Goal: Information Seeking & Learning: Learn about a topic

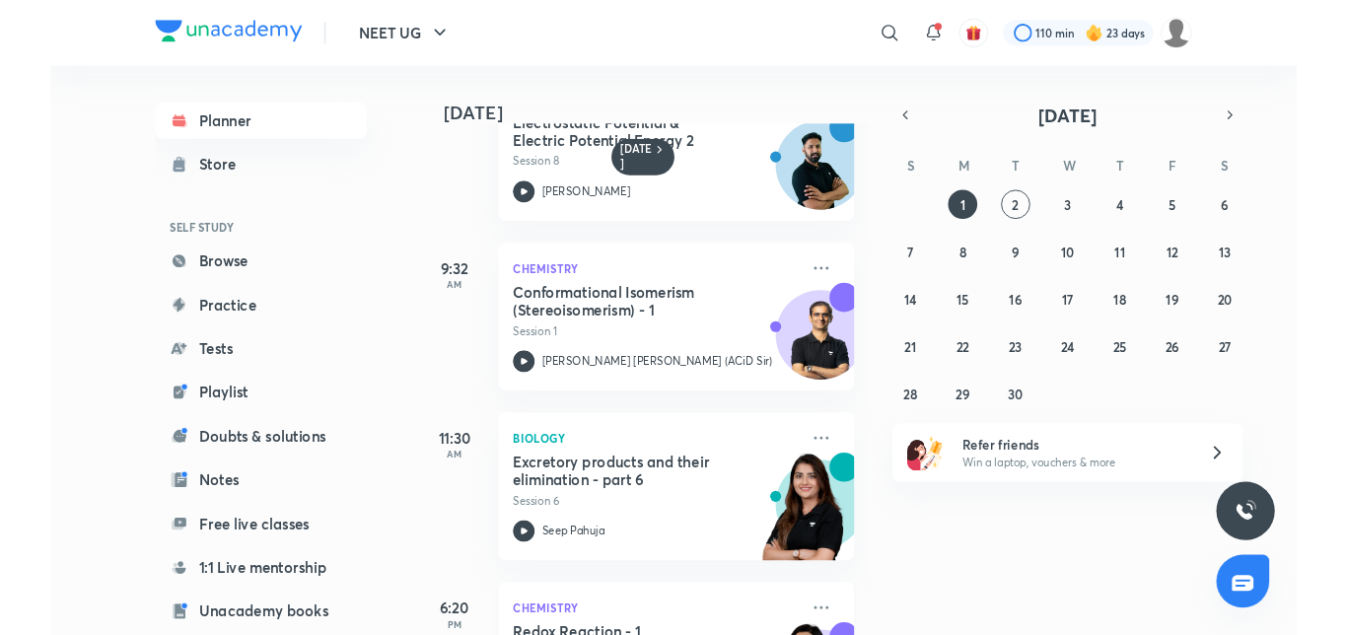
scroll to position [118, 0]
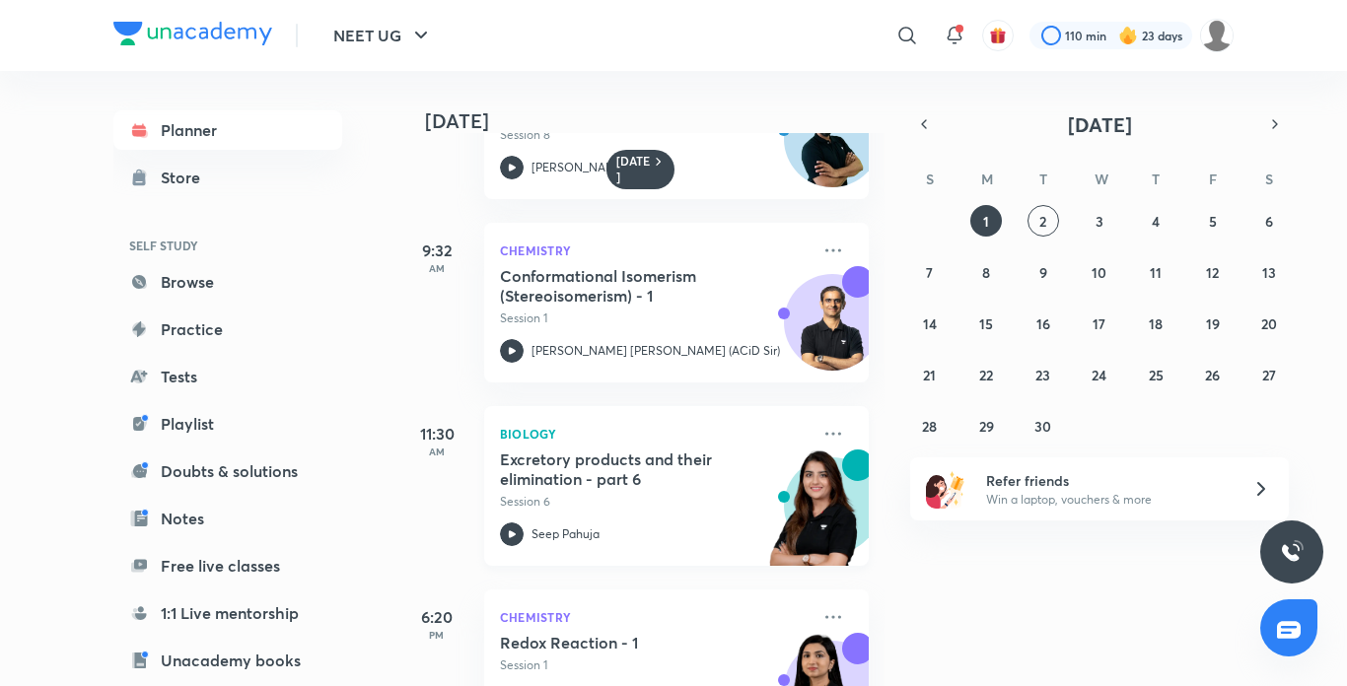
click at [503, 535] on icon at bounding box center [512, 535] width 24 height 24
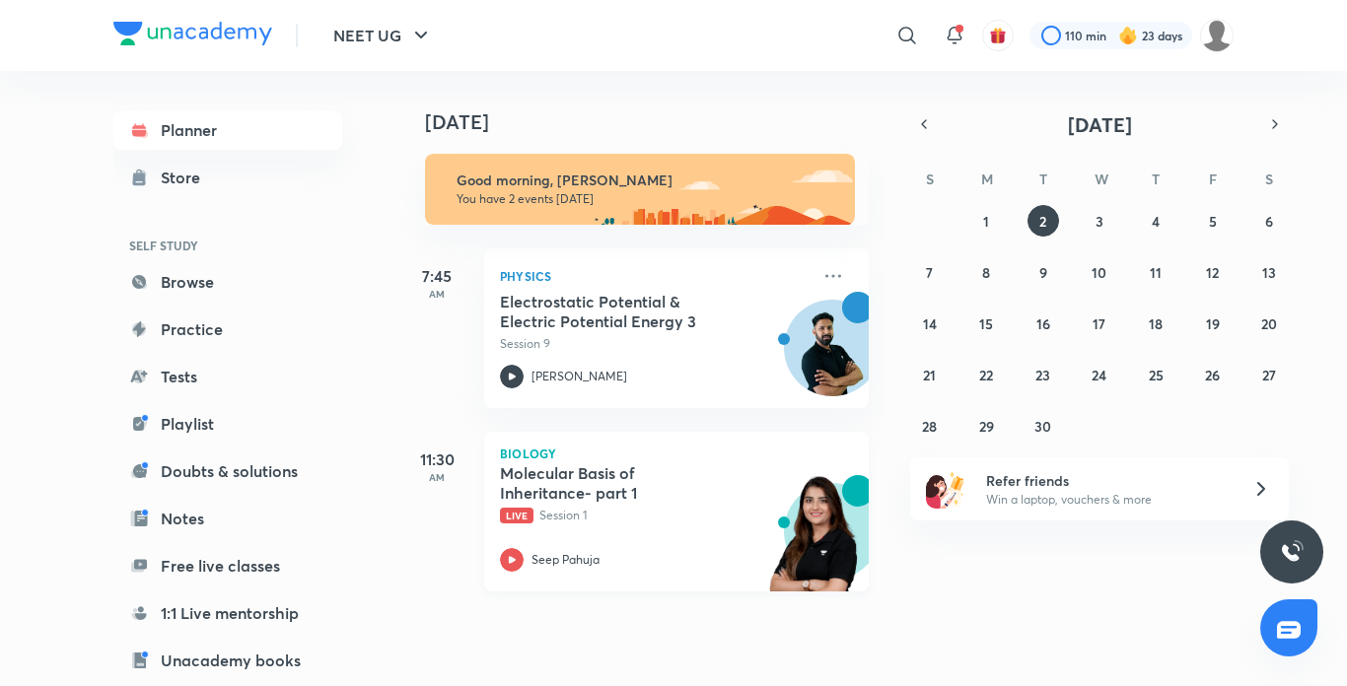
click at [518, 569] on icon at bounding box center [512, 560] width 24 height 24
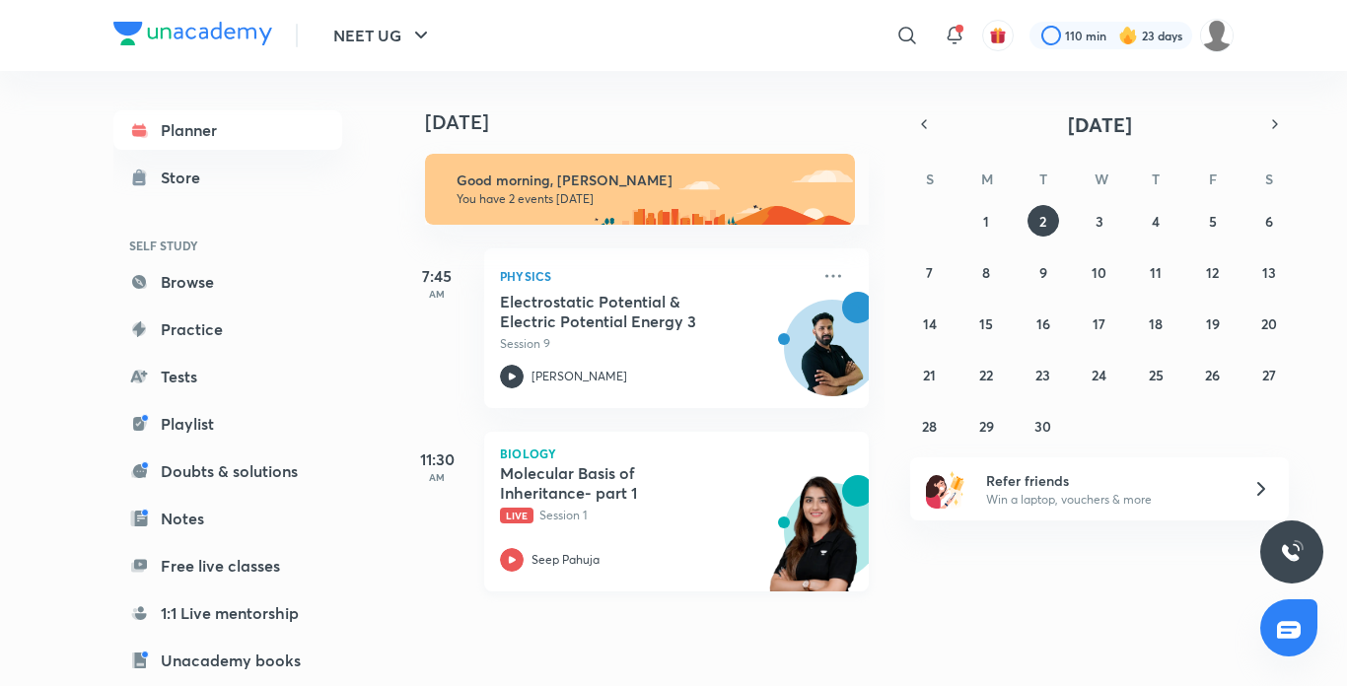
click at [518, 569] on icon at bounding box center [512, 560] width 24 height 24
